Goal: Transaction & Acquisition: Purchase product/service

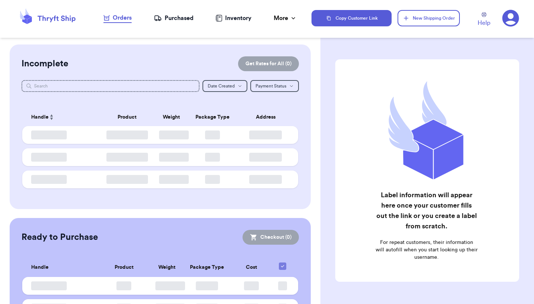
checkbox input "false"
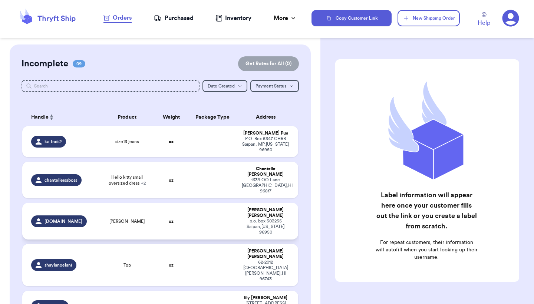
click at [283, 218] on div "p.o. box 503255 Saipan , Northern Mariana Islands 96950" at bounding box center [265, 226] width 47 height 17
select select "MERCHANDISE"
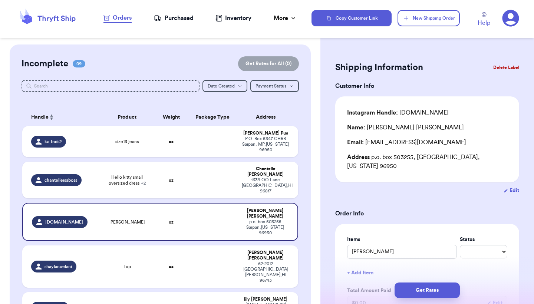
click at [501, 66] on button "Delete Label" at bounding box center [506, 67] width 32 height 16
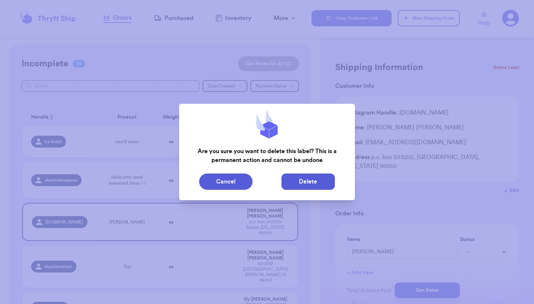
click at [319, 185] on button "Delete" at bounding box center [308, 182] width 53 height 16
type input "size13 jeans"
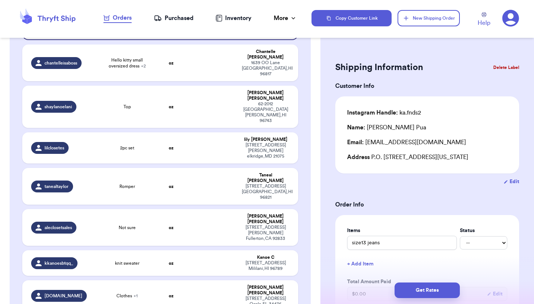
scroll to position [134, 0]
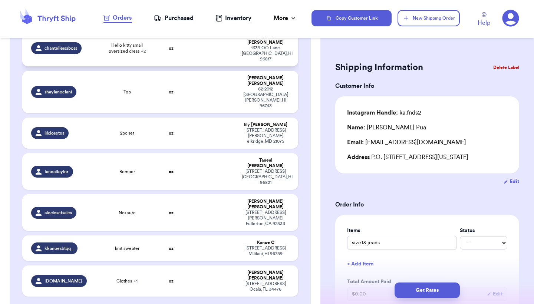
click at [227, 49] on td at bounding box center [213, 48] width 50 height 37
type input "Hello kitty small oversized dress"
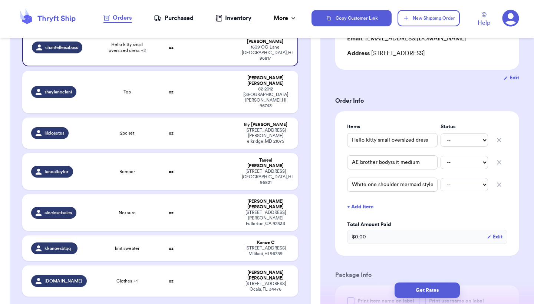
scroll to position [119, 0]
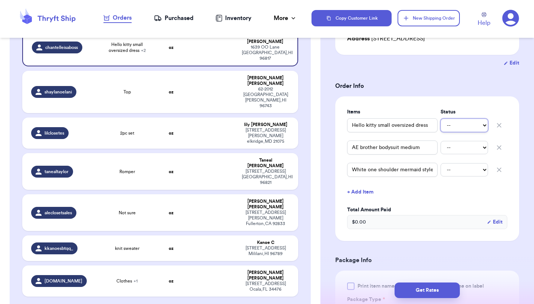
select select "paid"
click at [525, 190] on div "Shipping Information Delete Label Customer Info Instagram Handle: chantelleisab…" at bounding box center [428, 250] width 214 height 648
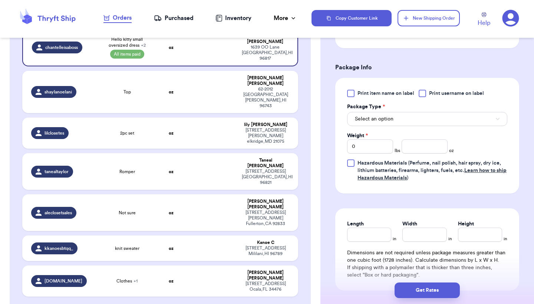
scroll to position [341, 0]
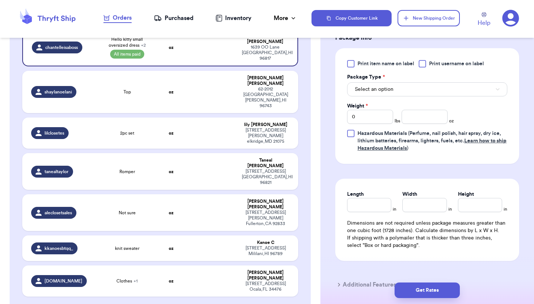
click at [420, 89] on button "Select an option" at bounding box center [427, 89] width 160 height 14
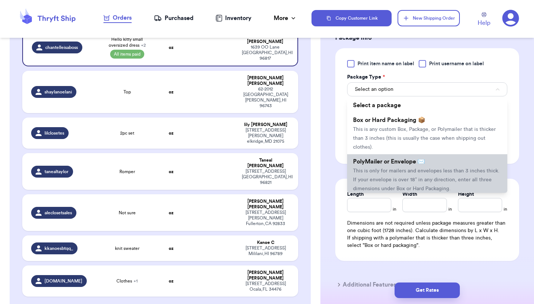
click at [403, 175] on span "This is only for mailers and envelopes less than 3 inches thick. If your envelo…" at bounding box center [426, 179] width 147 height 23
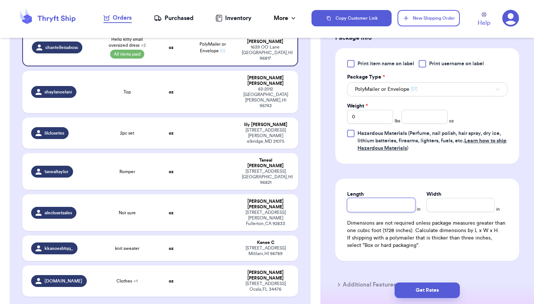
click at [369, 209] on input "Length" at bounding box center [381, 205] width 68 height 14
type input "1"
type input "19"
click at [448, 210] on input "Width *" at bounding box center [461, 205] width 68 height 14
type input "1"
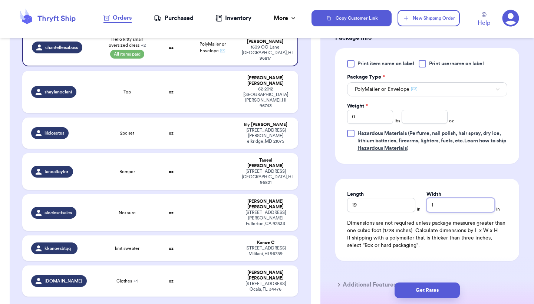
type input "14"
type input "14."
type input "14.5"
click at [378, 121] on input "0" at bounding box center [370, 117] width 46 height 14
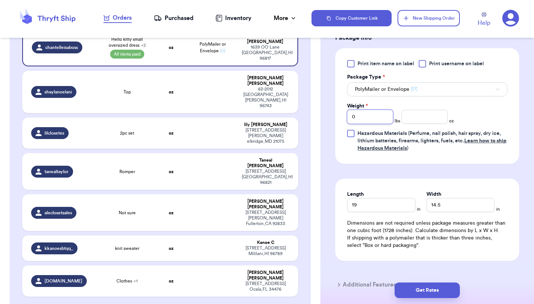
click at [378, 121] on input "0" at bounding box center [370, 117] width 46 height 14
type input "1"
click at [429, 123] on input "number" at bounding box center [425, 117] width 46 height 14
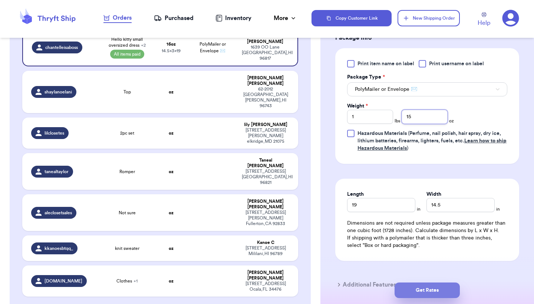
type input "15"
click at [420, 290] on button "Get Rates" at bounding box center [427, 291] width 65 height 16
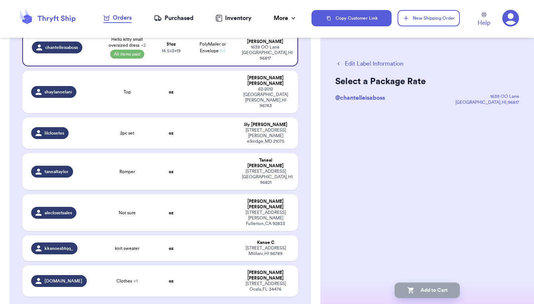
scroll to position [0, 0]
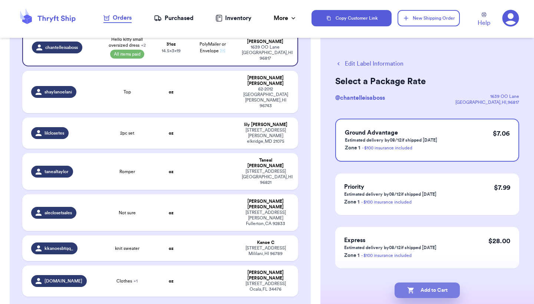
click at [420, 290] on button "Add to Cart" at bounding box center [427, 291] width 65 height 16
select select "MERCHANDISE"
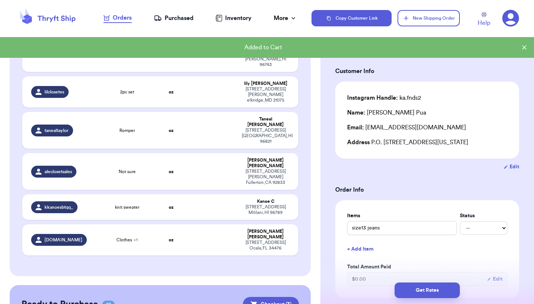
scroll to position [45, 0]
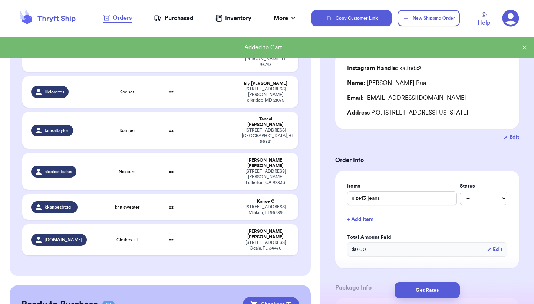
click at [312, 236] on div "Customer Link New Order Incomplete 07 Get Rates for All ( 0 ) Get Rates for All…" at bounding box center [160, 229] width 321 height 637
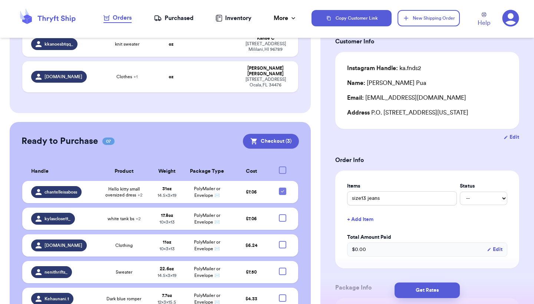
scroll to position [326, 0]
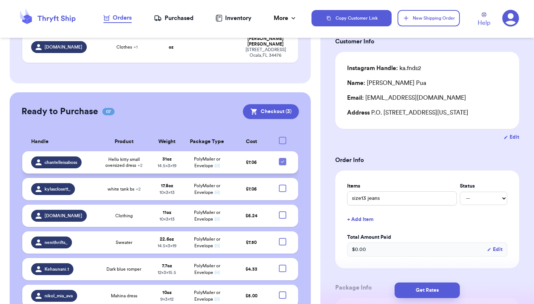
click at [280, 159] on icon at bounding box center [283, 162] width 6 height 6
click at [282, 158] on input "checkbox" at bounding box center [282, 158] width 0 height 0
checkbox input "false"
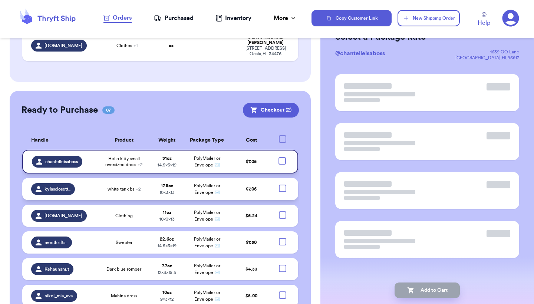
scroll to position [0, 0]
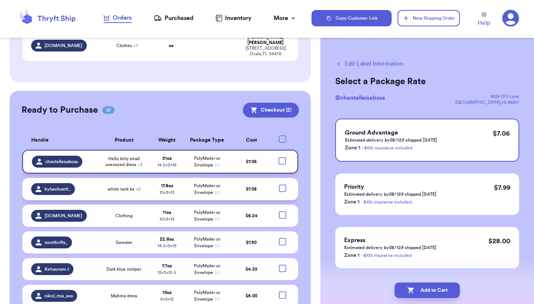
click at [285, 185] on div at bounding box center [282, 188] width 7 height 7
click at [283, 184] on input "checkbox" at bounding box center [282, 184] width 0 height 0
checkbox input "true"
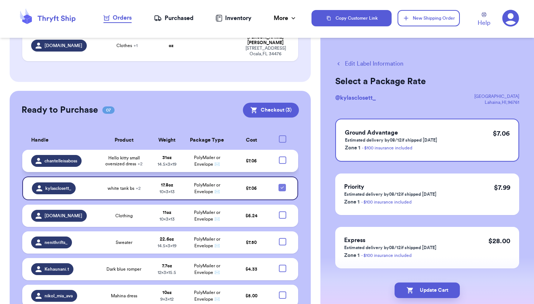
click at [315, 81] on div "Customer Link New Order Incomplete 07 Get Rates for All ( 0 ) Get Rates for All…" at bounding box center [160, 36] width 321 height 637
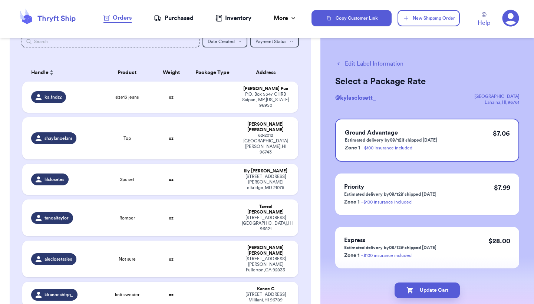
scroll to position [74, 0]
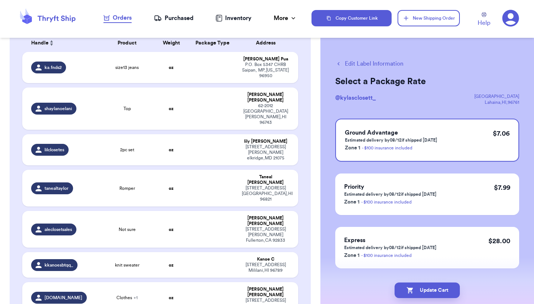
click at [220, 0] on header "Orders Purchased Inventory More Stats Completed Orders Copy Customer Link New S…" at bounding box center [267, 19] width 534 height 38
click at [243, 73] on div "P.O. Box 5347 CHRB Saipan, MP , Northern Mariana Islands 96950" at bounding box center [265, 70] width 47 height 17
select select "MERCHANDISE"
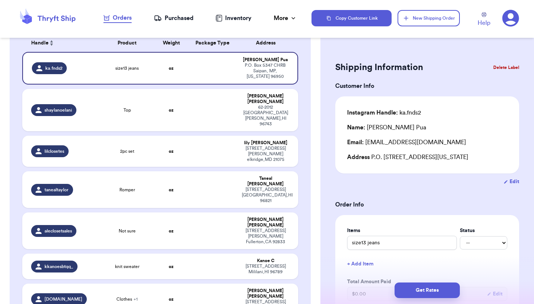
click at [509, 65] on button "Delete Label" at bounding box center [506, 67] width 32 height 16
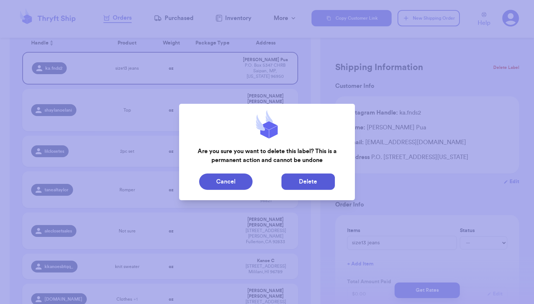
click at [304, 183] on button "Delete" at bounding box center [308, 182] width 53 height 16
type input "Top"
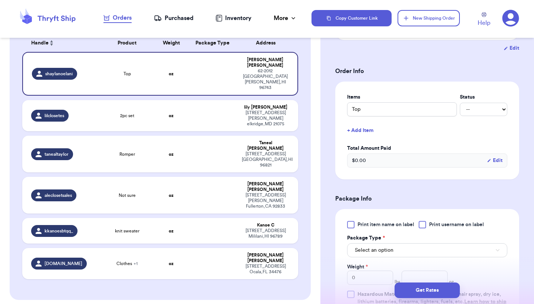
scroll to position [148, 0]
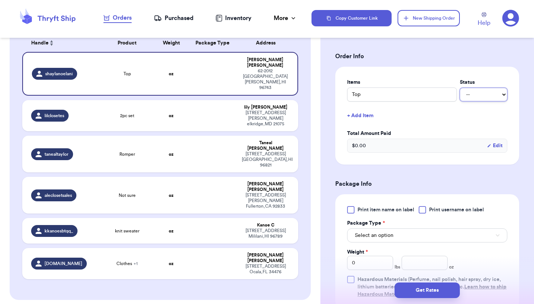
select select "paid"
click at [423, 243] on button "Select an option" at bounding box center [427, 236] width 160 height 14
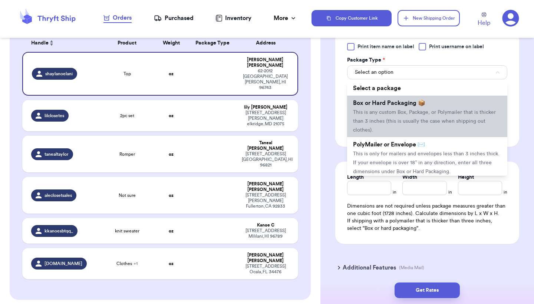
scroll to position [326, 0]
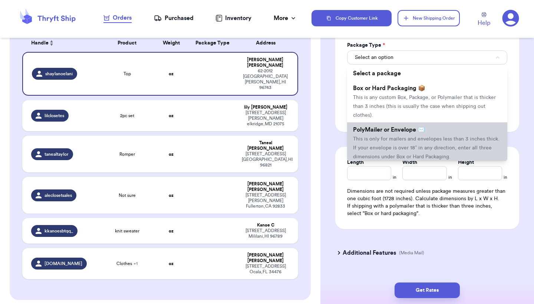
click at [418, 152] on span "This is only for mailers and envelopes less than 3 inches thick. If your envelo…" at bounding box center [426, 148] width 147 height 23
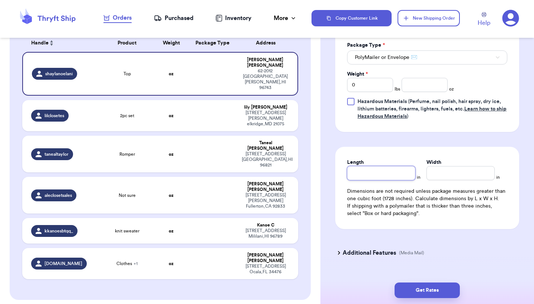
click at [391, 180] on input "Length" at bounding box center [381, 173] width 68 height 14
type input "9"
click at [452, 180] on input "Width *" at bounding box center [461, 173] width 68 height 14
type input "6"
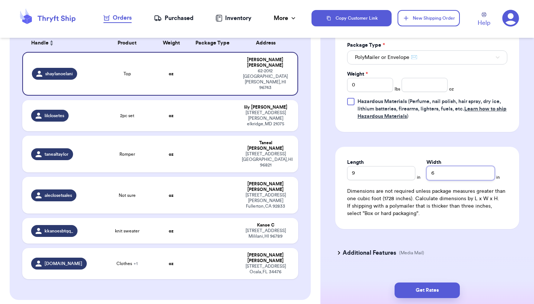
type input "6"
click at [416, 92] on input "number" at bounding box center [425, 85] width 46 height 14
type input "5"
click at [417, 287] on button "Get Rates" at bounding box center [427, 291] width 65 height 16
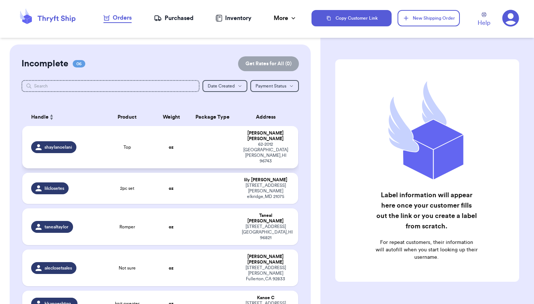
click at [201, 141] on td at bounding box center [213, 147] width 50 height 42
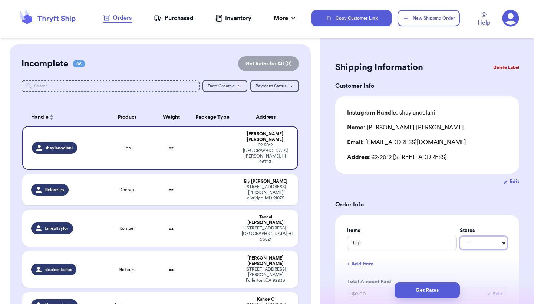
click at [496, 250] on select "-- Paid Owes" at bounding box center [483, 242] width 47 height 13
select select "paid"
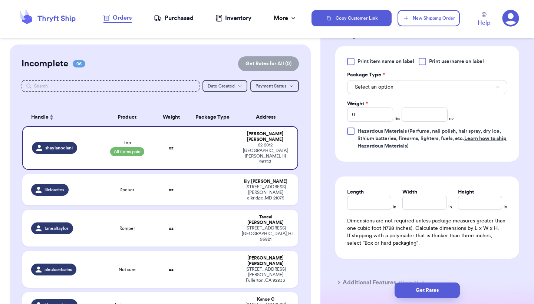
scroll to position [326, 0]
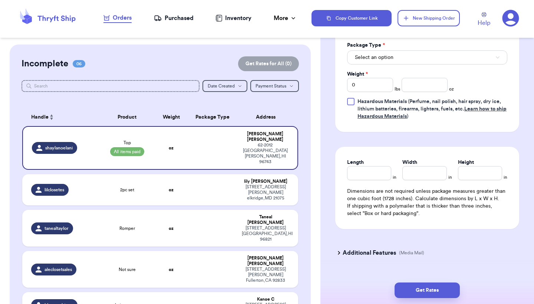
click at [434, 65] on button "Select an option" at bounding box center [427, 57] width 160 height 14
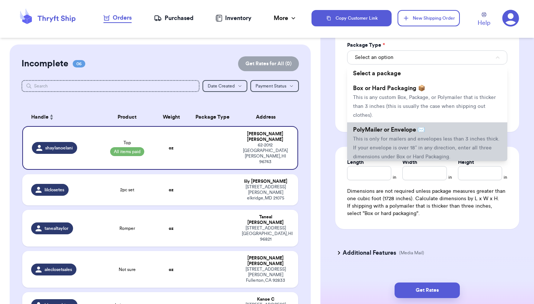
click at [417, 147] on li "PolyMailer or Envelope ✉️ This is only for mailers and envelopes less than 3 in…" at bounding box center [427, 143] width 160 height 42
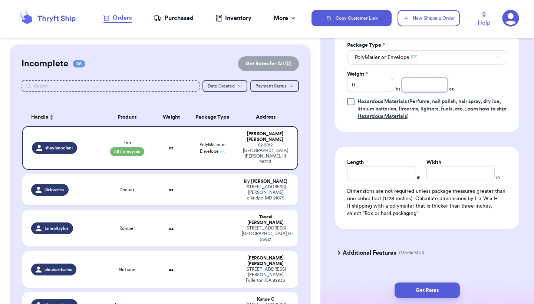
click at [418, 92] on input "number" at bounding box center [425, 85] width 46 height 14
type input "5"
click at [394, 180] on input "Length" at bounding box center [381, 173] width 68 height 14
type input "9"
click at [456, 180] on input "Width *" at bounding box center [461, 173] width 68 height 14
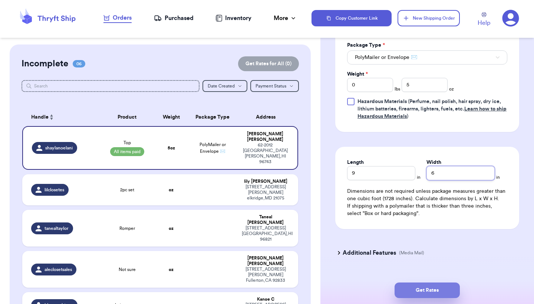
type input "6"
click at [436, 293] on button "Get Rates" at bounding box center [427, 291] width 65 height 16
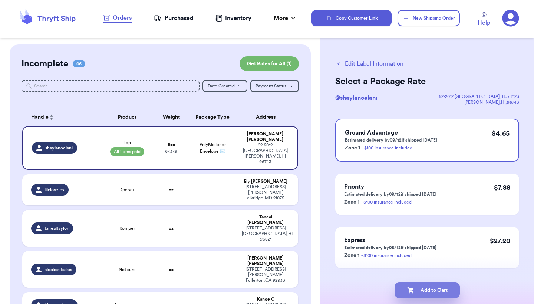
click at [438, 291] on button "Add to Cart" at bounding box center [427, 291] width 65 height 16
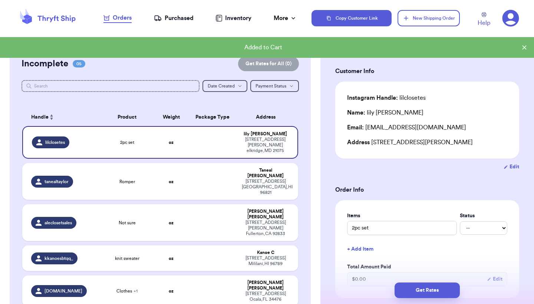
scroll to position [45, 0]
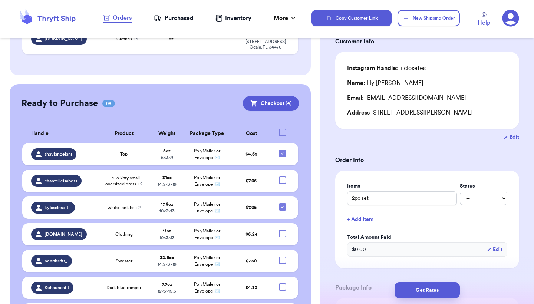
scroll to position [267, 0]
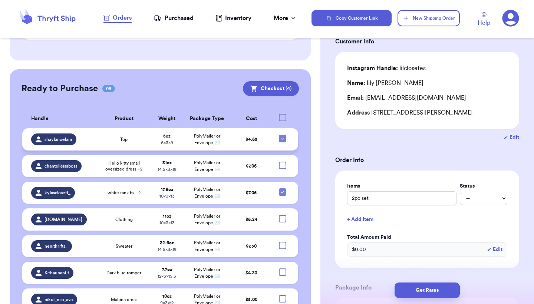
click at [285, 136] on icon at bounding box center [283, 139] width 6 height 6
click at [283, 135] on input "checkbox" at bounding box center [282, 135] width 0 height 0
checkbox input "false"
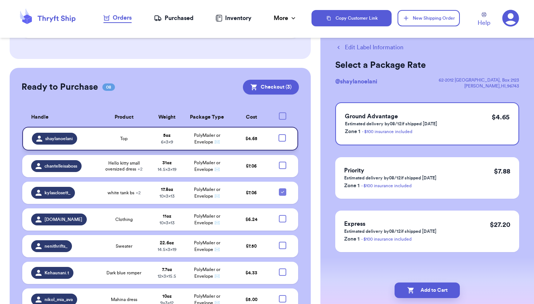
scroll to position [0, 0]
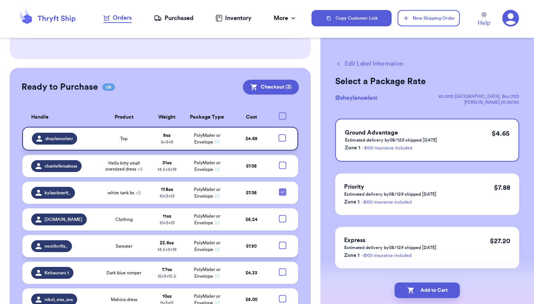
click at [139, 243] on div "Sweater" at bounding box center [124, 246] width 45 height 6
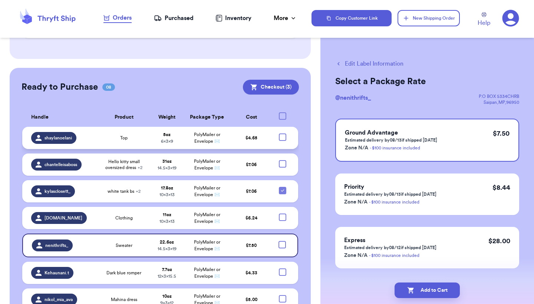
click at [202, 132] on span "PolyMailer or Envelope ✉️" at bounding box center [207, 137] width 26 height 11
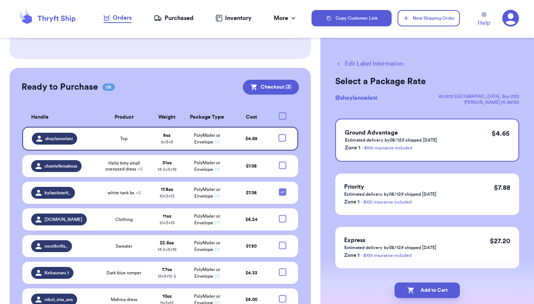
click at [313, 72] on div "Customer Link New Order Incomplete 05 Get Rates for All ( 0 ) Get Rates for All…" at bounding box center [160, 67] width 321 height 581
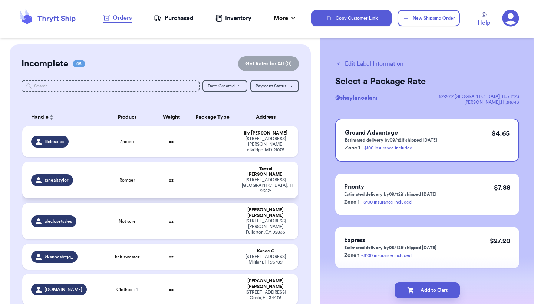
click at [151, 177] on td "Romper" at bounding box center [126, 180] width 55 height 37
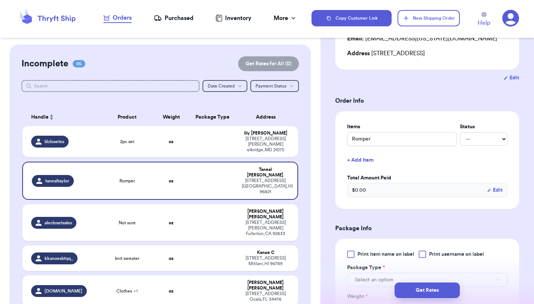
scroll to position [134, 0]
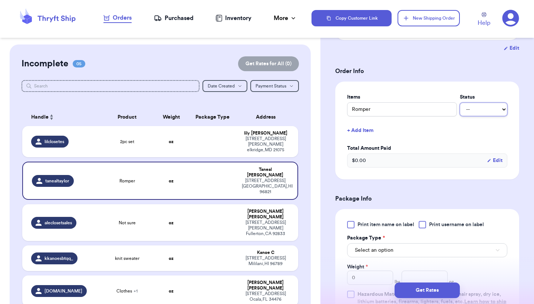
select select "unpaid"
select select "paid"
click at [525, 123] on div "Shipping Information Delete Label Customer Info Instagram Handle: tanealtaylor …" at bounding box center [428, 212] width 214 height 602
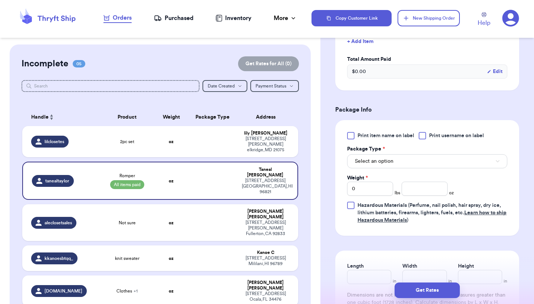
scroll to position [237, 0]
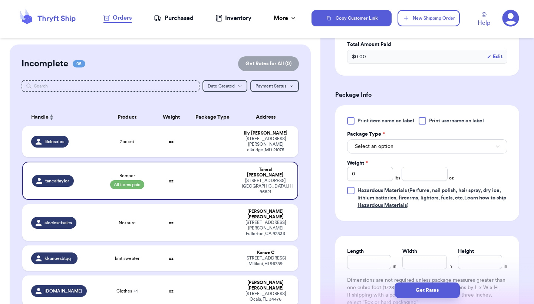
click at [421, 145] on button "Select an option" at bounding box center [427, 146] width 160 height 14
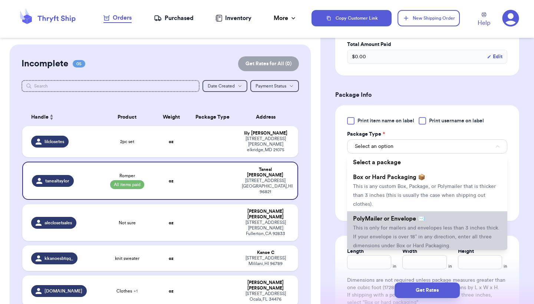
click at [410, 218] on span "PolyMailer or Envelope ✉️" at bounding box center [389, 219] width 72 height 6
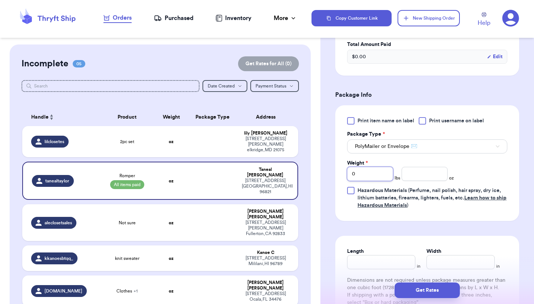
click at [380, 175] on input "0" at bounding box center [370, 174] width 46 height 14
type input "1"
type input "13"
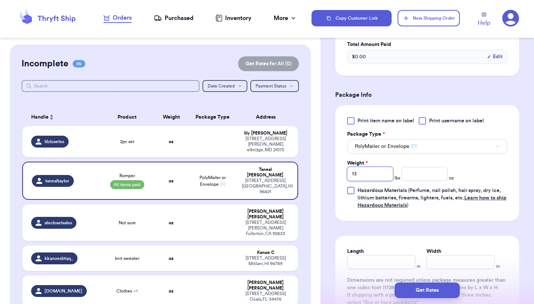
type input "13"
click at [431, 180] on input "number" at bounding box center [425, 174] width 46 height 14
click at [416, 175] on input "10" at bounding box center [425, 174] width 46 height 14
type input "12.5"
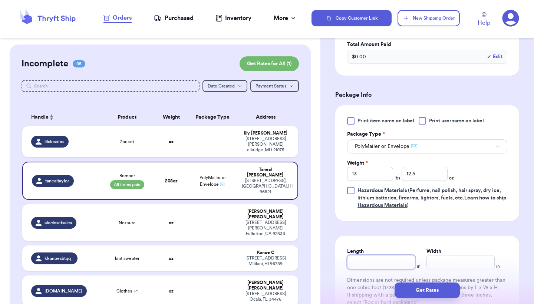
click at [380, 262] on input "Length" at bounding box center [381, 262] width 68 height 14
type input "13"
click at [366, 176] on input "13" at bounding box center [370, 174] width 46 height 14
click at [453, 264] on input "Width *" at bounding box center [461, 262] width 68 height 14
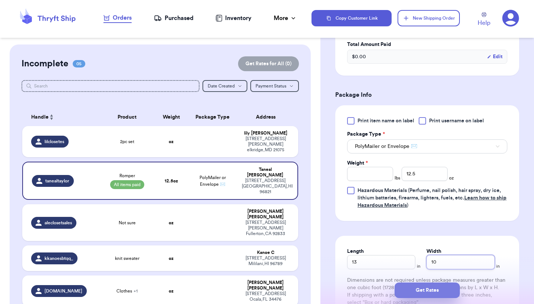
type input "10"
click at [435, 294] on button "Get Rates" at bounding box center [427, 291] width 65 height 16
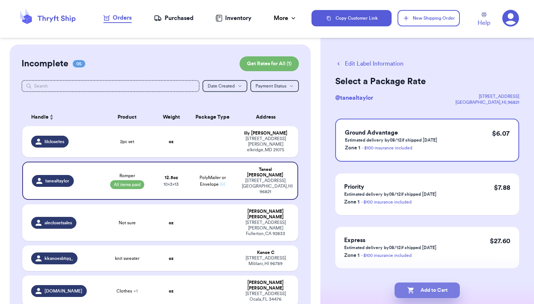
click at [435, 294] on button "Add to Cart" at bounding box center [427, 291] width 65 height 16
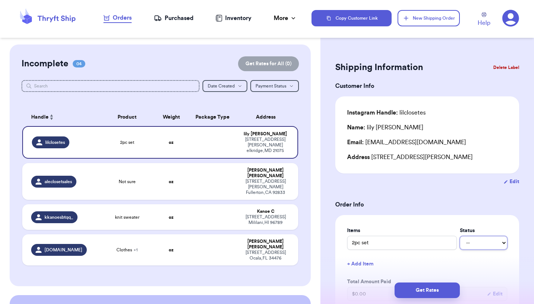
select select "paid"
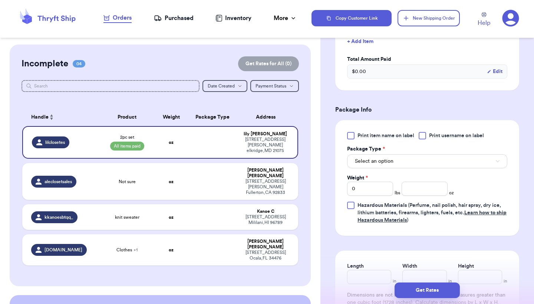
scroll to position [237, 0]
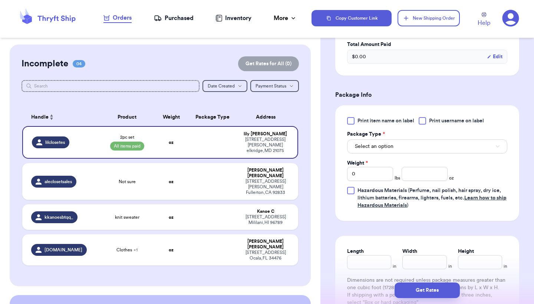
click at [405, 145] on button "Select an option" at bounding box center [427, 146] width 160 height 14
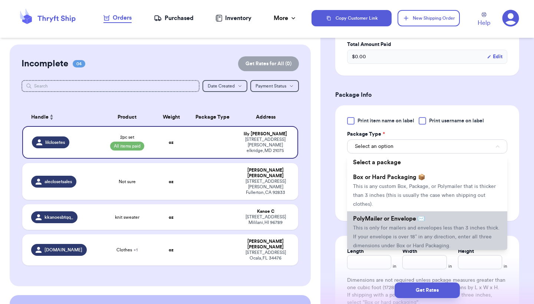
click at [398, 230] on span "This is only for mailers and envelopes less than 3 inches thick. If your envelo…" at bounding box center [426, 237] width 147 height 23
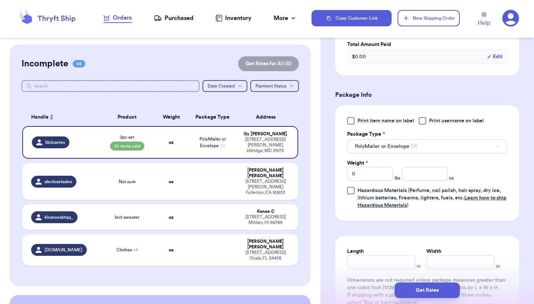
click at [524, 168] on div "Shipping Information Delete Label Customer Info Instagram Handle: lilclosetes N…" at bounding box center [428, 108] width 214 height 602
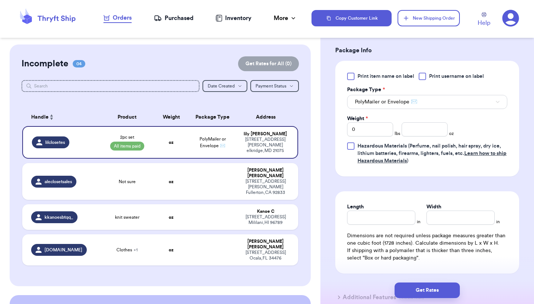
scroll to position [312, 0]
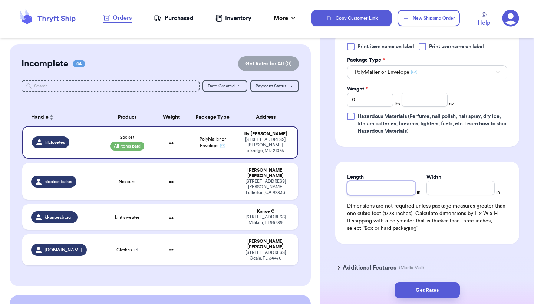
click at [394, 191] on input "Length" at bounding box center [381, 188] width 68 height 14
type input "1"
type input "13"
click at [450, 187] on input "Width *" at bounding box center [461, 188] width 68 height 14
type input "1"
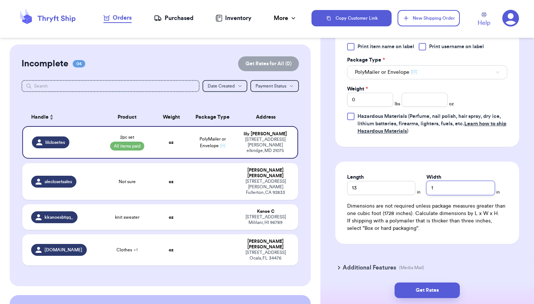
type input "10"
click at [371, 105] on input "0" at bounding box center [370, 100] width 46 height 14
type input "1"
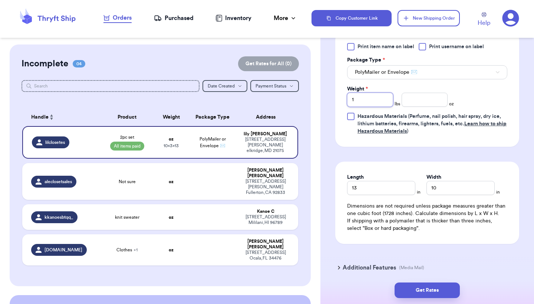
type input "1"
click at [408, 103] on input "number" at bounding box center [425, 100] width 46 height 14
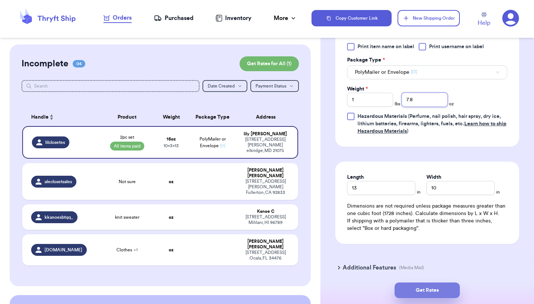
type input "7.8"
click at [424, 292] on button "Get Rates" at bounding box center [427, 291] width 65 height 16
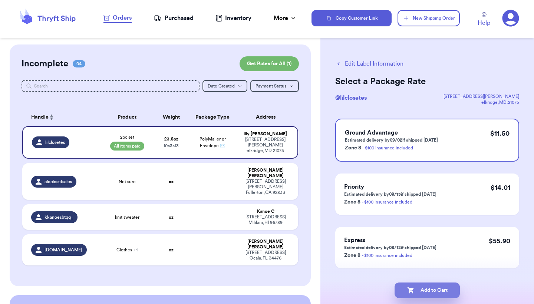
click at [424, 292] on button "Add to Cart" at bounding box center [427, 291] width 65 height 16
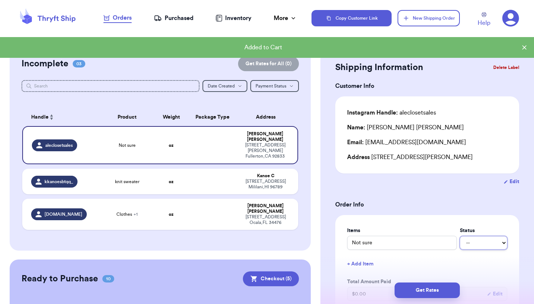
select select "paid"
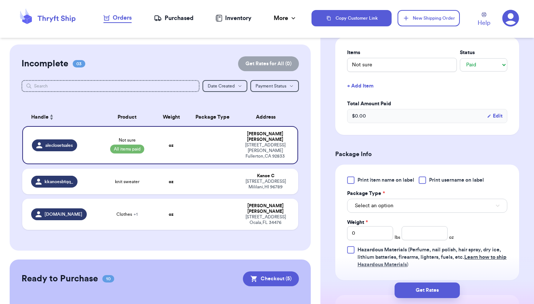
scroll to position [193, 0]
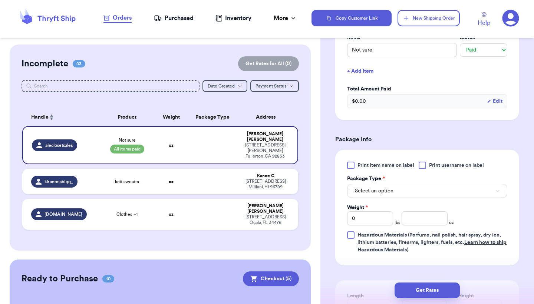
click at [415, 193] on button "Select an option" at bounding box center [427, 191] width 160 height 14
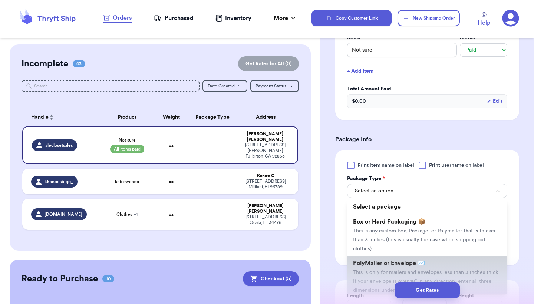
click at [411, 263] on span "PolyMailer or Envelope ✉️" at bounding box center [389, 263] width 72 height 6
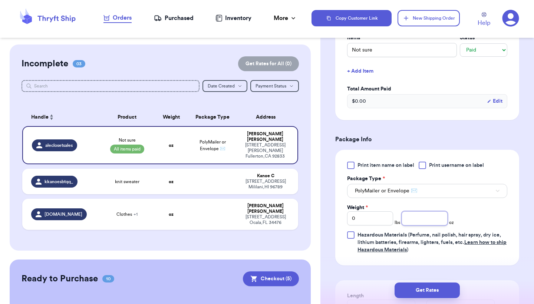
click at [416, 221] on input "number" at bounding box center [425, 218] width 46 height 14
type input "5.2"
click at [531, 214] on div "Shipping Information Delete Label Customer Info Instagram Handle: aleclosetsale…" at bounding box center [428, 153] width 214 height 602
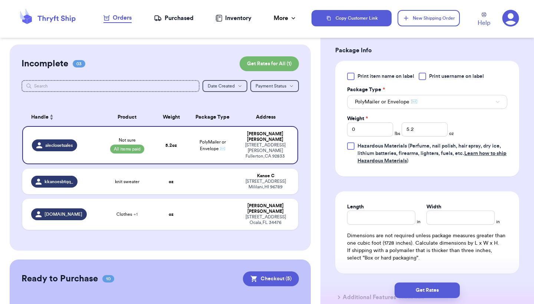
scroll to position [312, 0]
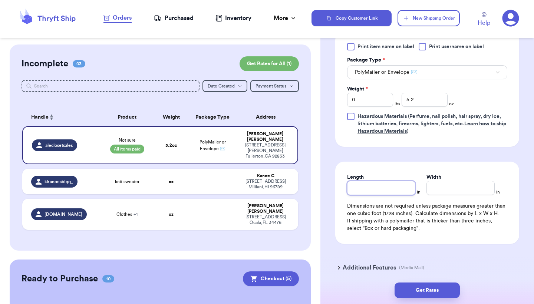
click at [394, 186] on input "Length" at bounding box center [381, 188] width 68 height 14
type input "13"
click at [454, 193] on input "Width *" at bounding box center [461, 188] width 68 height 14
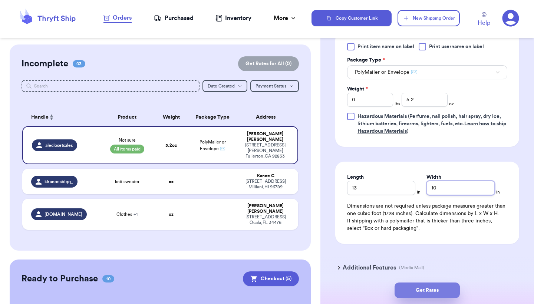
type input "10"
click at [424, 297] on button "Get Rates" at bounding box center [427, 291] width 65 height 16
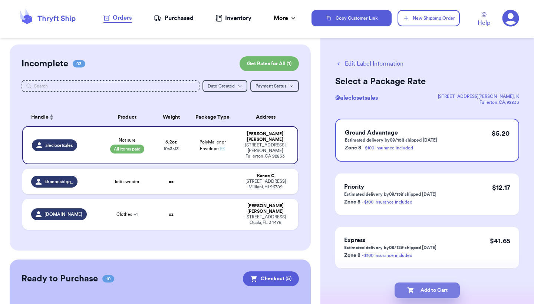
click at [435, 290] on button "Add to Cart" at bounding box center [427, 291] width 65 height 16
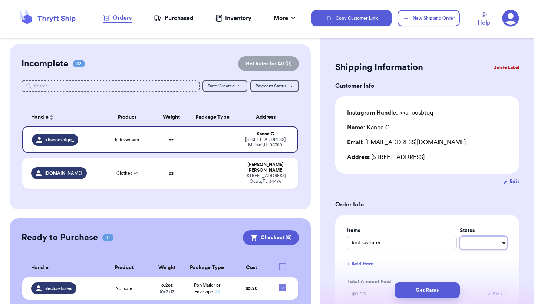
select select "paid"
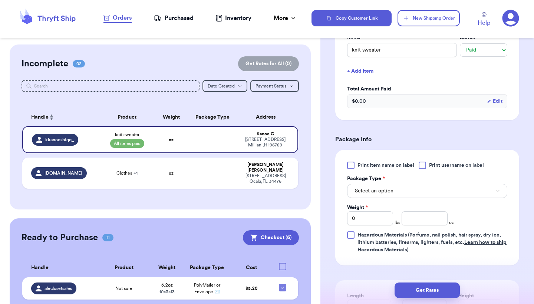
scroll to position [223, 0]
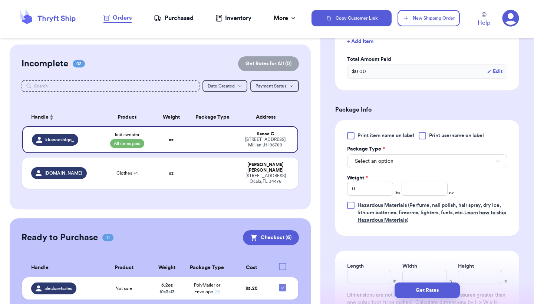
click at [431, 161] on button "Select an option" at bounding box center [427, 161] width 160 height 14
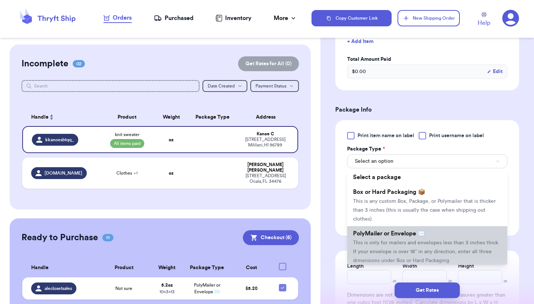
click at [422, 243] on span "This is only for mailers and envelopes less than 3 inches thick. If your envelo…" at bounding box center [426, 251] width 147 height 23
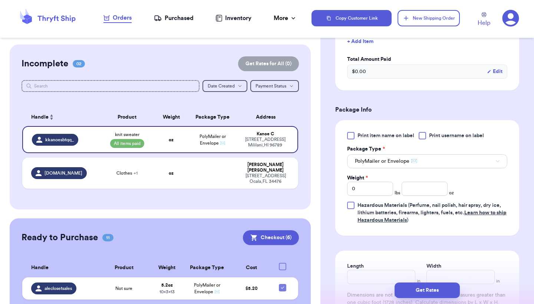
click at [427, 198] on div "Print item name on label Print username on label Package Type * PolyMailer or E…" at bounding box center [427, 178] width 160 height 92
click at [427, 195] on input "number" at bounding box center [425, 189] width 46 height 14
type input "12.8"
click at [522, 233] on div "Shipping Information Delete Label Customer Info Instagram Handle: kkanoesbtqq_ …" at bounding box center [428, 123] width 214 height 602
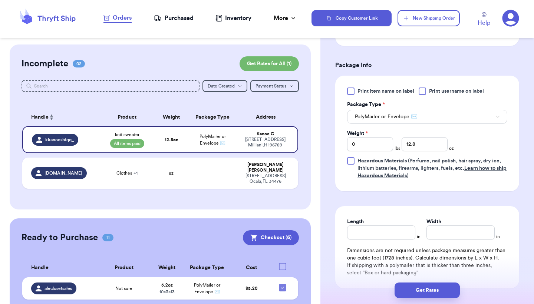
scroll to position [282, 0]
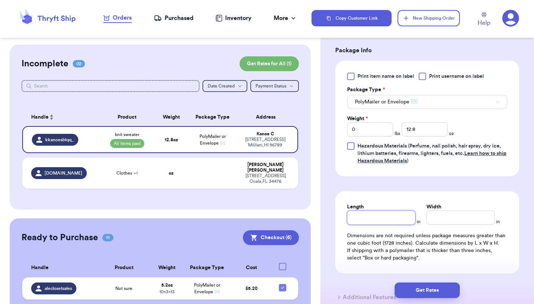
click at [385, 219] on input "Length" at bounding box center [381, 218] width 68 height 14
type input "19"
click at [457, 224] on input "Width *" at bounding box center [461, 218] width 68 height 14
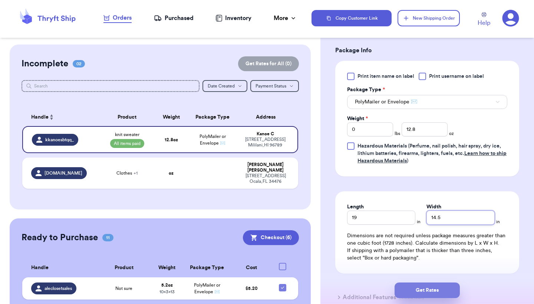
type input "14.5"
click at [427, 293] on button "Get Rates" at bounding box center [427, 291] width 65 height 16
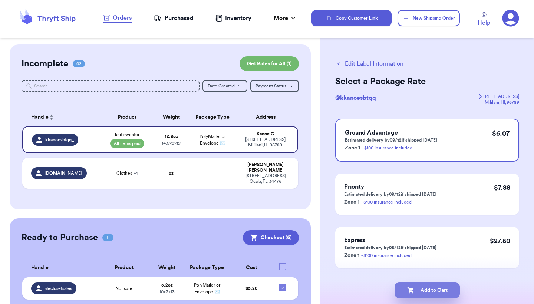
click at [427, 293] on button "Add to Cart" at bounding box center [427, 291] width 65 height 16
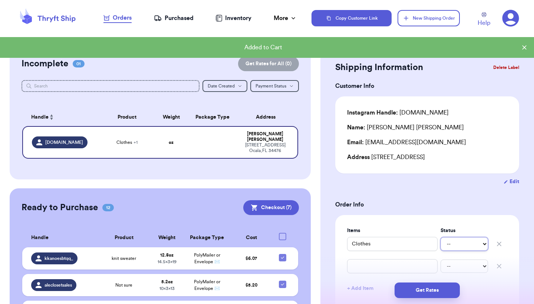
select select "paid"
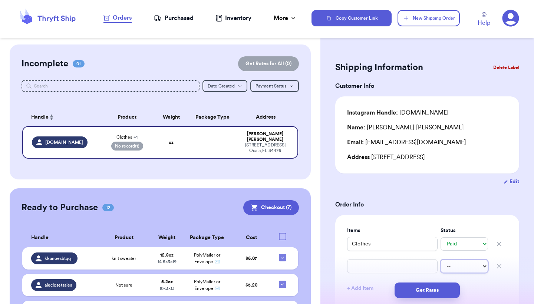
select select "paid"
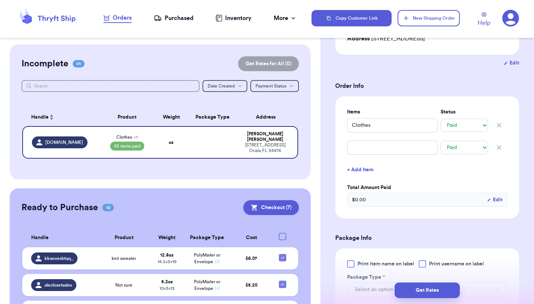
scroll to position [134, 0]
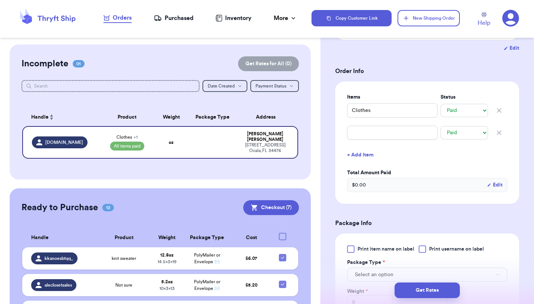
click at [516, 214] on form "Shipping Information Delete Label Customer Info Instagram Handle: myclosetcrush…" at bounding box center [427, 205] width 184 height 559
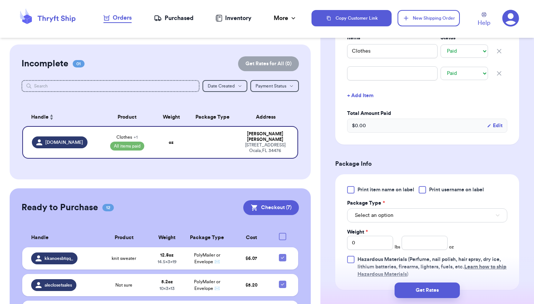
scroll to position [208, 0]
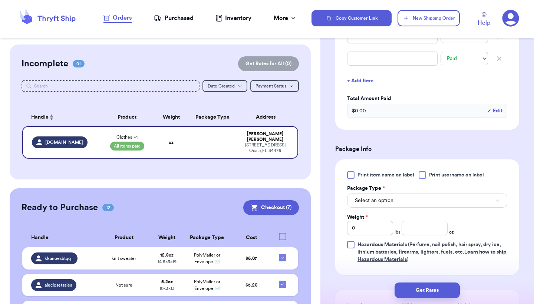
click at [430, 201] on button "Select an option" at bounding box center [427, 201] width 160 height 14
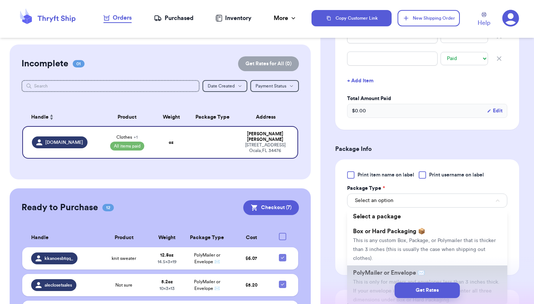
click at [419, 271] on li "PolyMailer or Envelope ✉️ This is only for mailers and envelopes less than 3 in…" at bounding box center [427, 287] width 160 height 42
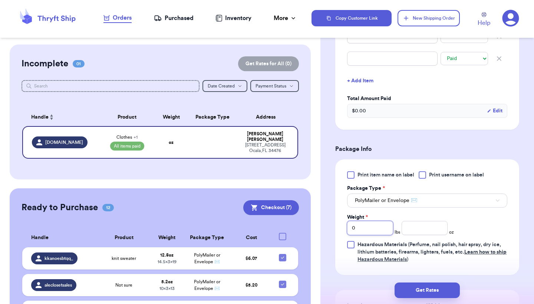
click at [376, 227] on input "0" at bounding box center [370, 228] width 46 height 14
type input "1"
click at [410, 234] on input "number" at bounding box center [425, 228] width 46 height 14
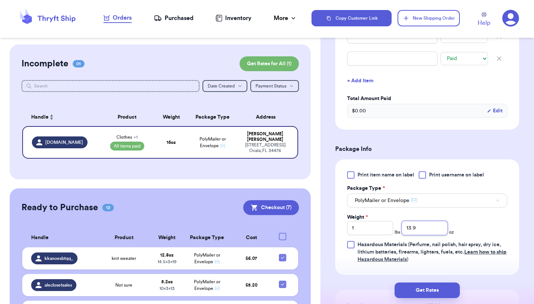
type input "13.9"
click at [523, 226] on div "Shipping Information Delete Label Customer Info Instagram Handle: myclosetcrush…" at bounding box center [428, 150] width 214 height 626
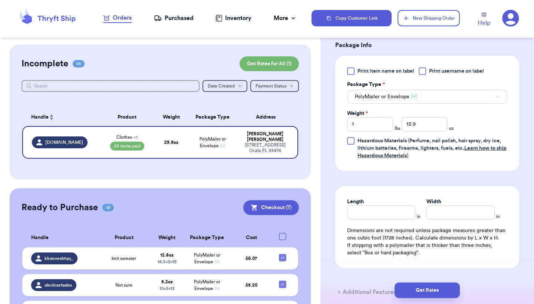
scroll to position [326, 0]
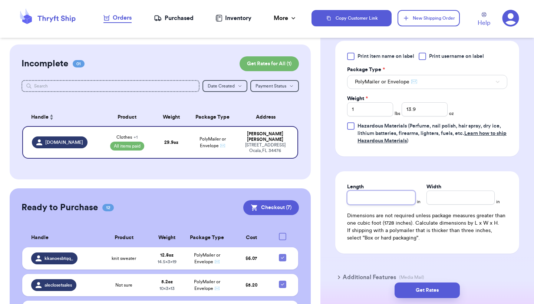
click at [400, 199] on input "Length" at bounding box center [381, 198] width 68 height 14
type input "19"
click at [446, 200] on input "Width *" at bounding box center [461, 198] width 68 height 14
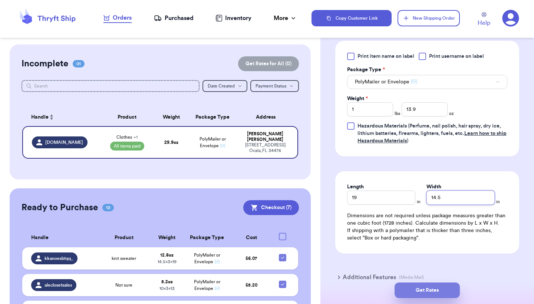
type input "14.5"
click at [425, 290] on button "Get Rates" at bounding box center [427, 291] width 65 height 16
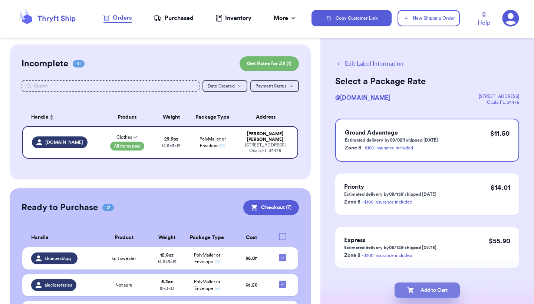
click at [429, 289] on button "Add to Cart" at bounding box center [427, 291] width 65 height 16
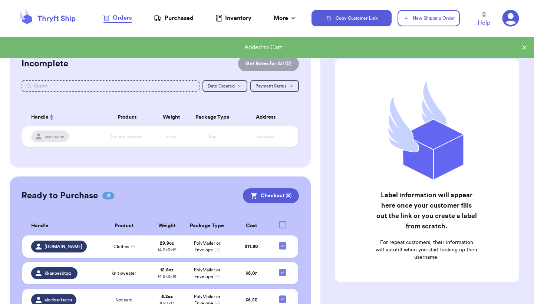
click at [530, 244] on div "Label information will appear here once your customer fills out the link or you…" at bounding box center [428, 189] width 214 height 289
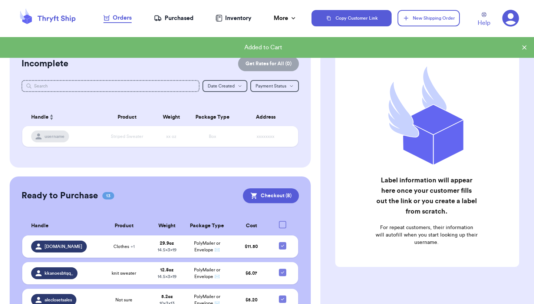
scroll to position [30, 0]
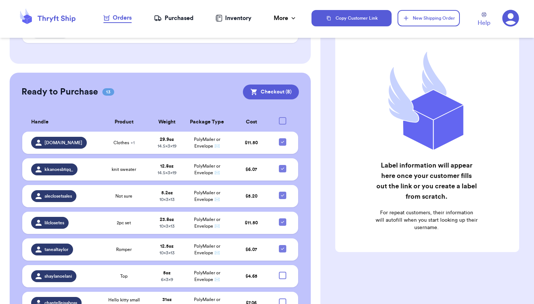
scroll to position [119, 0]
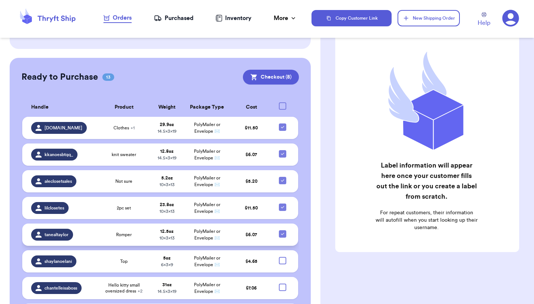
click at [284, 237] on icon at bounding box center [283, 234] width 6 height 6
click at [283, 230] on input "checkbox" at bounding box center [282, 230] width 0 height 0
checkbox input "false"
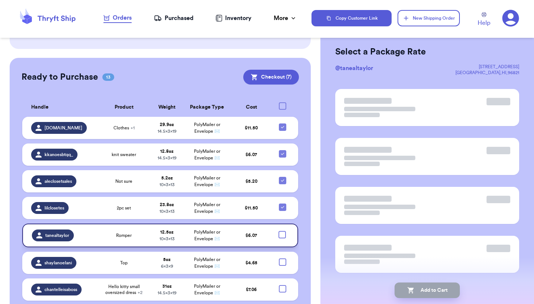
scroll to position [0, 0]
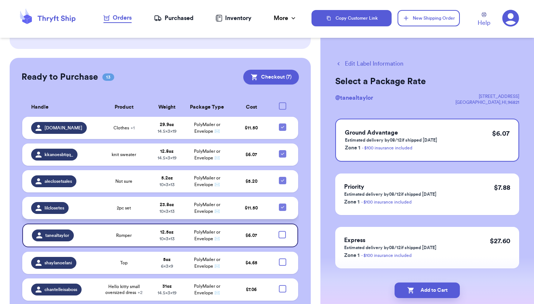
click at [282, 210] on icon at bounding box center [283, 207] width 6 height 6
click at [282, 204] on input "checkbox" at bounding box center [282, 203] width 0 height 0
checkbox input "false"
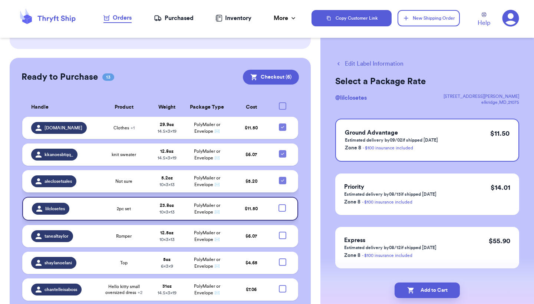
click at [283, 182] on icon at bounding box center [282, 181] width 3 height 2
click at [283, 177] on input "checkbox" at bounding box center [282, 177] width 0 height 0
checkbox input "false"
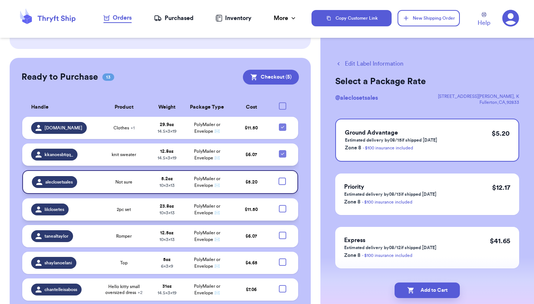
click at [284, 153] on td at bounding box center [285, 155] width 27 height 22
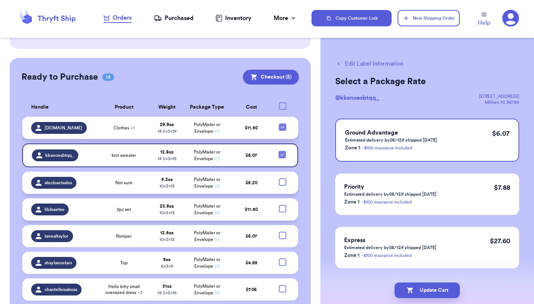
click at [284, 130] on icon at bounding box center [283, 127] width 6 height 6
click at [283, 124] on input "checkbox" at bounding box center [282, 123] width 0 height 0
checkbox input "false"
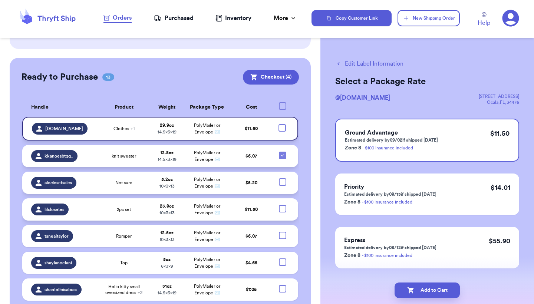
click at [282, 158] on icon at bounding box center [283, 155] width 6 height 6
click at [282, 152] on input "checkbox" at bounding box center [282, 151] width 0 height 0
checkbox input "false"
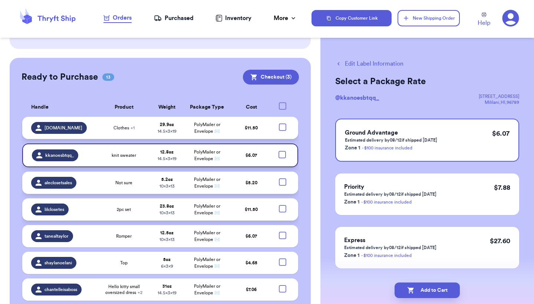
click at [283, 266] on div at bounding box center [282, 262] width 7 height 7
click at [283, 259] on input "checkbox" at bounding box center [282, 258] width 0 height 0
checkbox input "true"
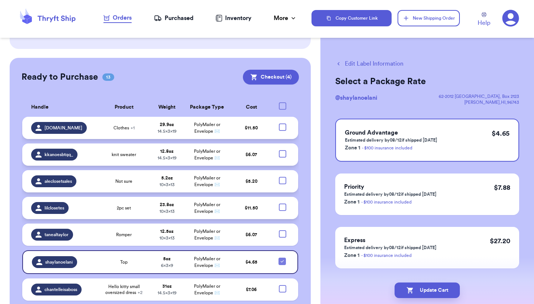
click at [534, 253] on div "Edit Label Information Select a Package Rate @ shaylanoelani 62-2012 west Ohina…" at bounding box center [428, 183] width 214 height 276
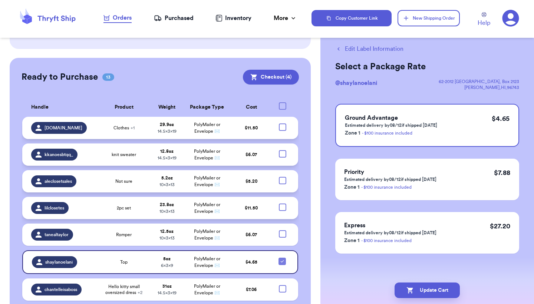
scroll to position [16, 0]
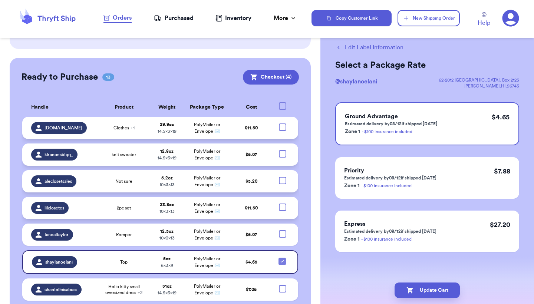
click at [317, 260] on div "Customer Link New Order Incomplete Get Rates for All ( 0 ) Get Rates for All ( …" at bounding box center [160, 204] width 321 height 556
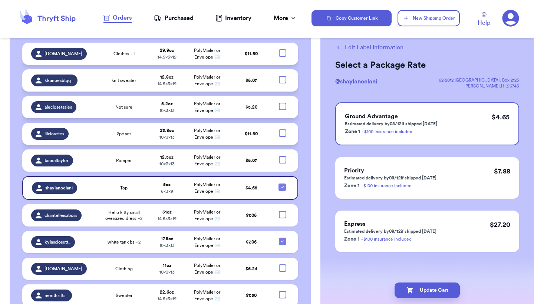
scroll to position [223, 0]
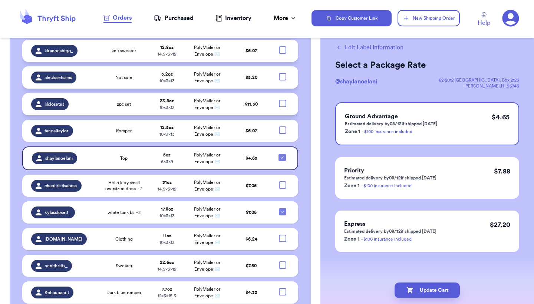
click at [315, 67] on div "Customer Link New Order Incomplete Get Rates for All ( 0 ) Get Rates for All ( …" at bounding box center [160, 100] width 321 height 556
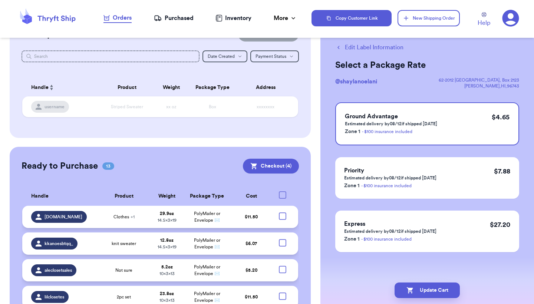
scroll to position [0, 0]
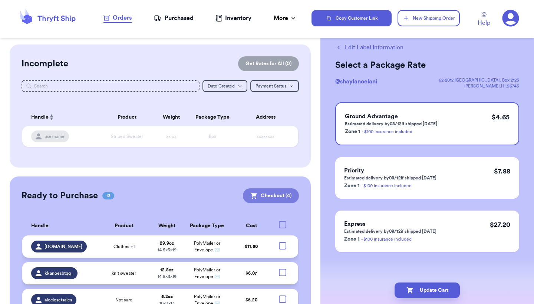
click at [279, 193] on button "Checkout ( 4 )" at bounding box center [271, 195] width 56 height 15
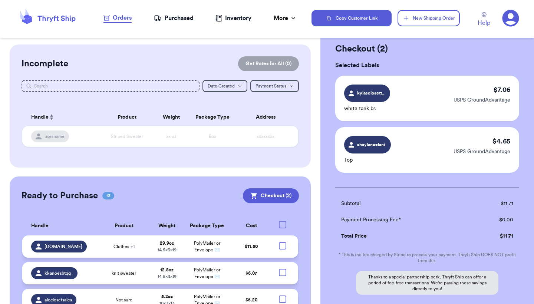
scroll to position [289, 0]
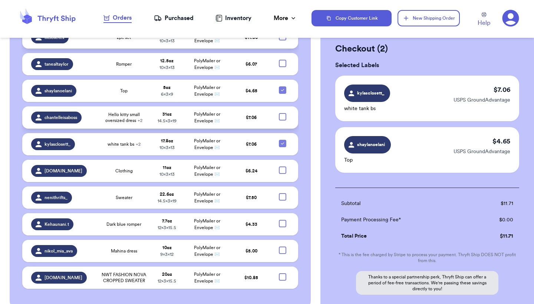
click at [283, 119] on div at bounding box center [282, 116] width 7 height 7
click at [283, 113] on input "checkbox" at bounding box center [282, 113] width 0 height 0
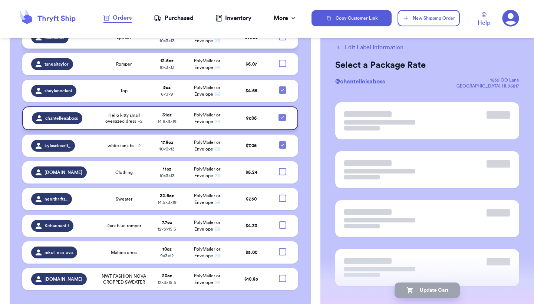
scroll to position [0, 0]
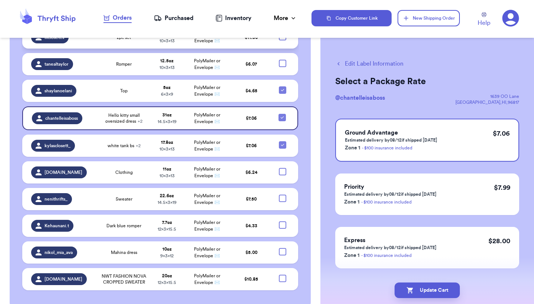
click at [318, 154] on div "Customer Link New Order Incomplete Get Rates for All ( 0 ) Get Rates for All ( …" at bounding box center [160, 33] width 321 height 556
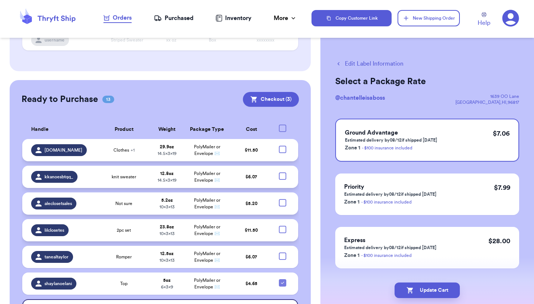
scroll to position [82, 0]
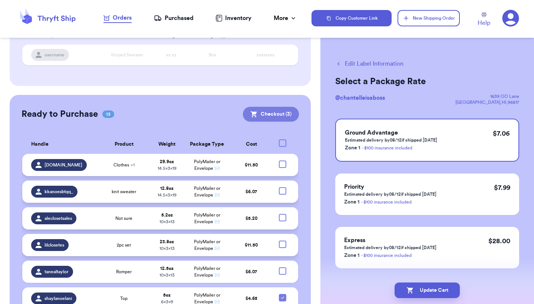
click at [278, 113] on button "Checkout ( 3 )" at bounding box center [271, 114] width 56 height 15
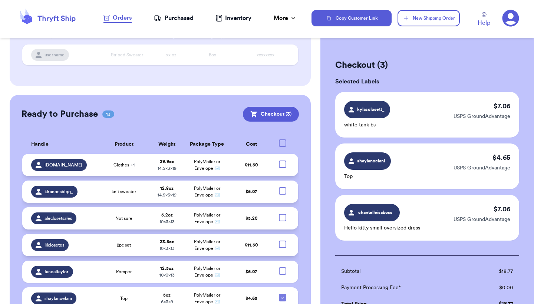
click at [526, 237] on div "Checkout ( 3 ) Selected Labels kylasclosett_ white tank bs $ 7.06 USPS GroundAd…" at bounding box center [428, 244] width 214 height 398
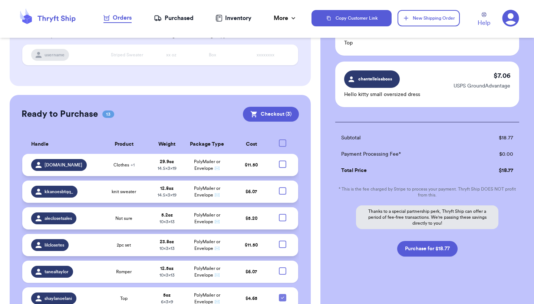
scroll to position [138, 0]
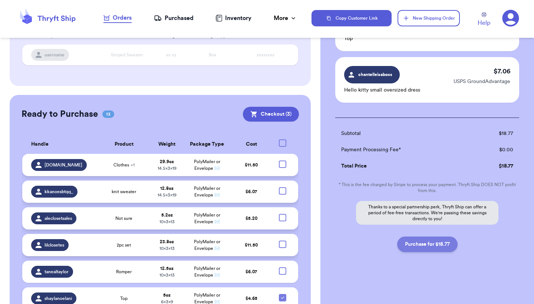
click at [442, 244] on button "Purchase for $18.77" at bounding box center [427, 245] width 60 height 16
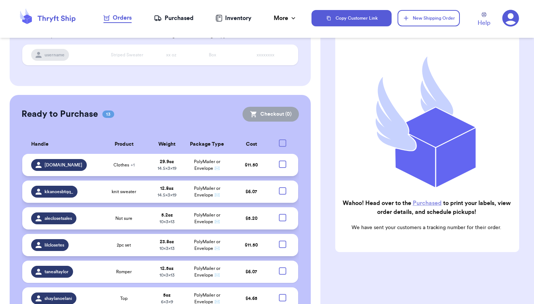
checkbox input "false"
